Goal: Navigation & Orientation: Understand site structure

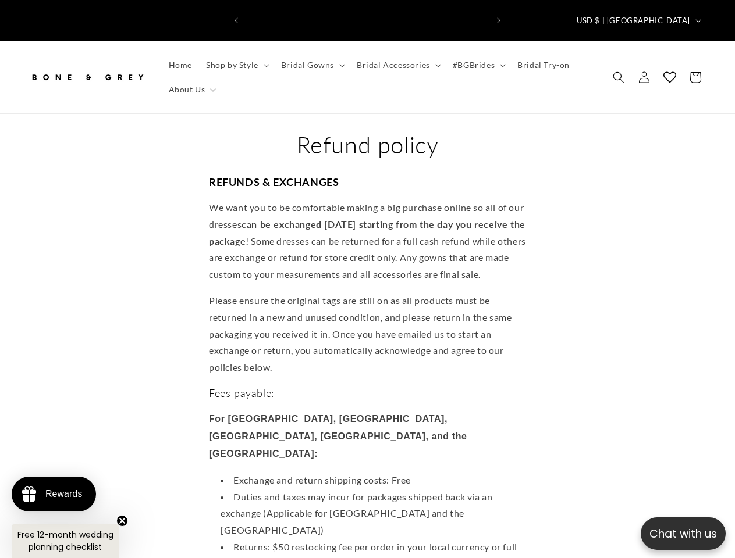
scroll to position [0, 483]
click at [683, 534] on p "Chat with us" at bounding box center [683, 534] width 85 height 17
click at [236, 17] on icon "Previous announcement" at bounding box center [235, 20] width 3 height 6
click at [499, 17] on icon "Next announcement" at bounding box center [498, 20] width 3 height 6
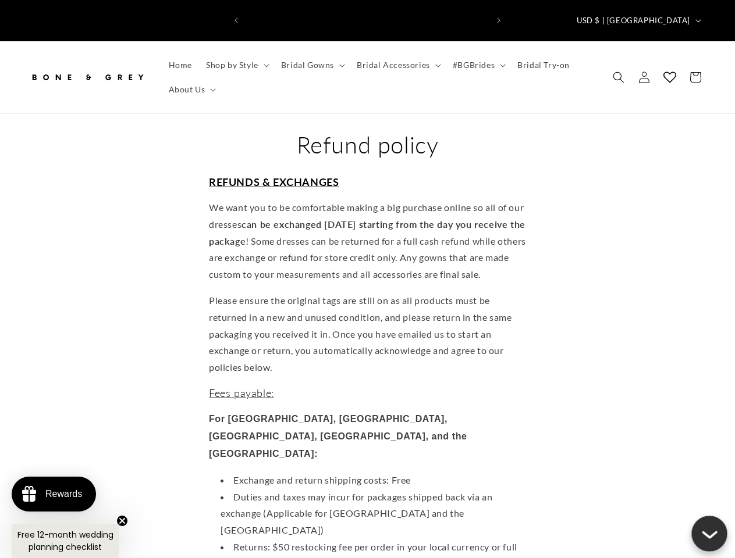
click at [655, 15] on span "USD $ | [GEOGRAPHIC_DATA]" at bounding box center [633, 21] width 113 height 12
click at [236, 60] on span "Shop by Style" at bounding box center [232, 65] width 52 height 10
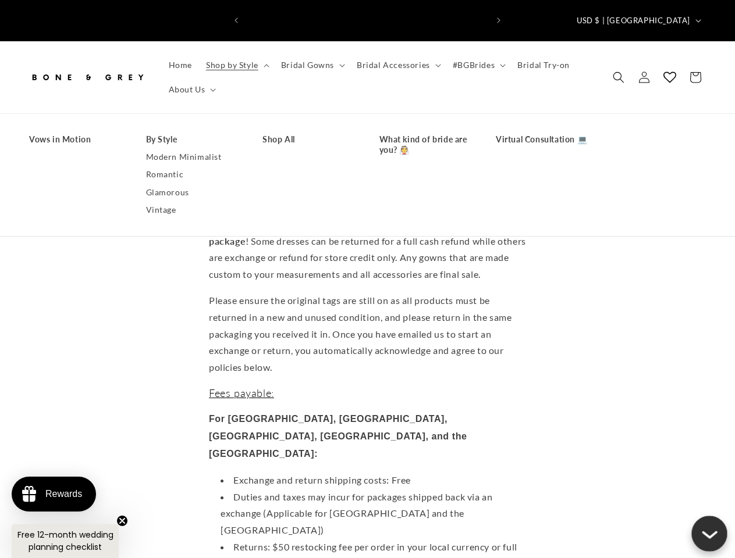
click at [311, 60] on span "Bridal Gowns" at bounding box center [307, 65] width 53 height 10
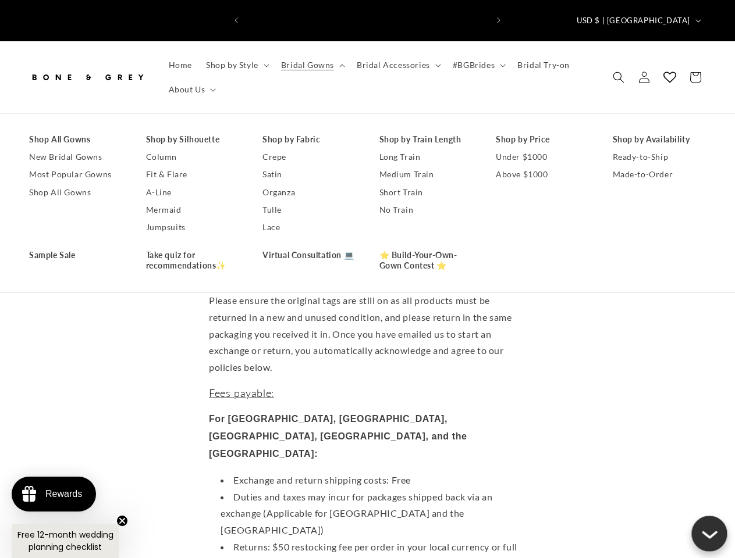
click at [395, 60] on span "Bridal Accessories" at bounding box center [393, 65] width 73 height 10
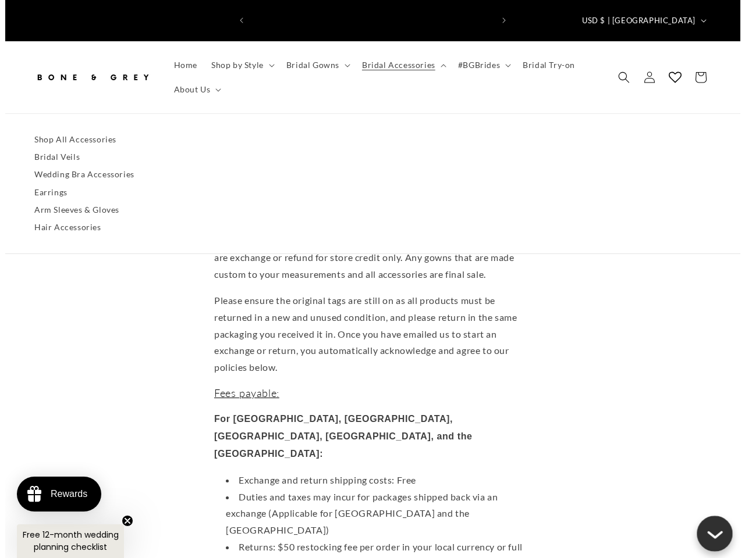
scroll to position [0, 241]
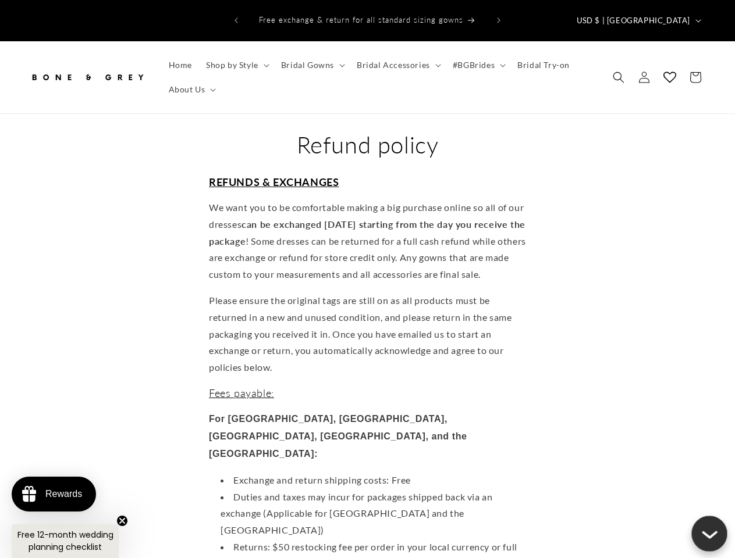
click at [474, 60] on span "#BGBrides" at bounding box center [474, 65] width 42 height 10
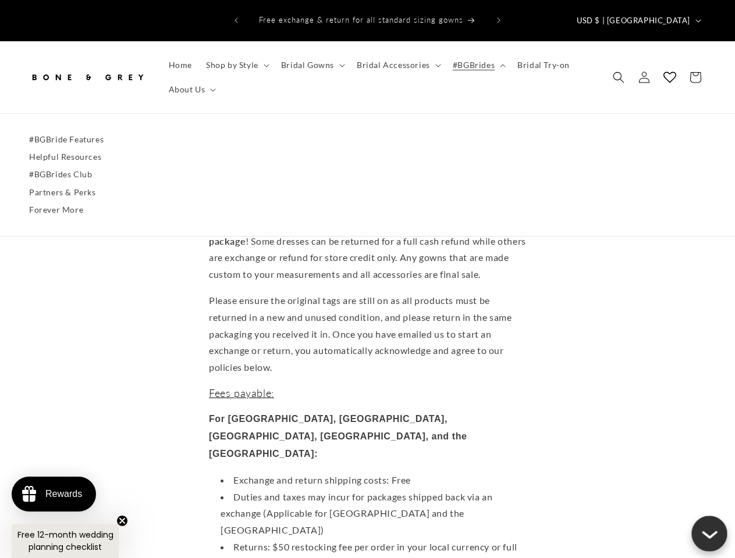
click at [191, 84] on span "About Us" at bounding box center [187, 89] width 37 height 10
click at [618, 72] on icon "Search" at bounding box center [619, 78] width 12 height 12
